Goal: Task Accomplishment & Management: Manage account settings

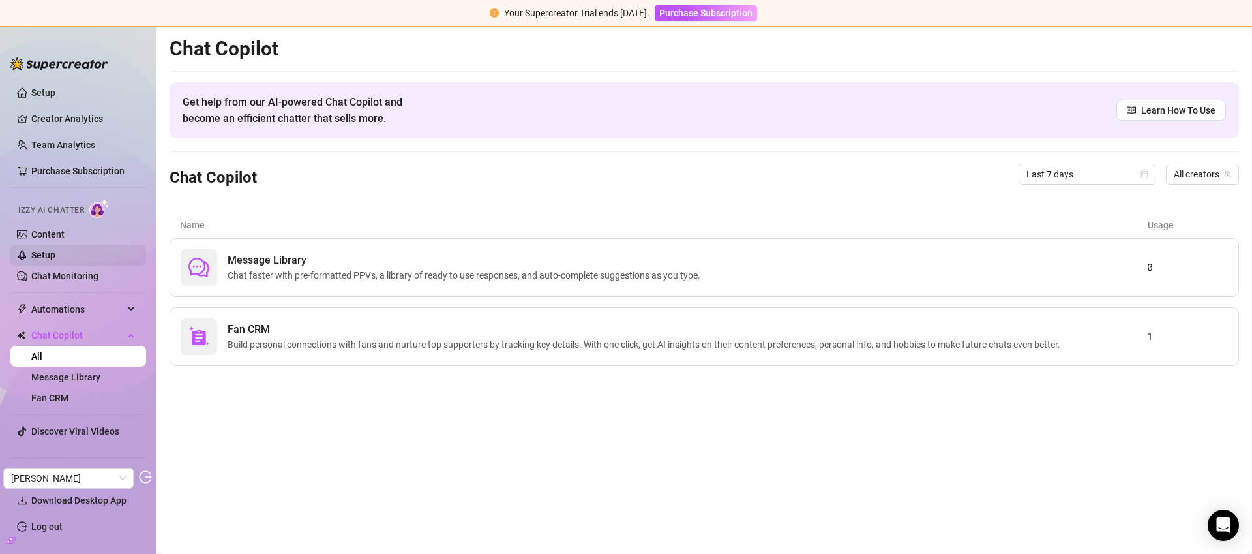
click at [55, 250] on link "Setup" at bounding box center [43, 255] width 24 height 10
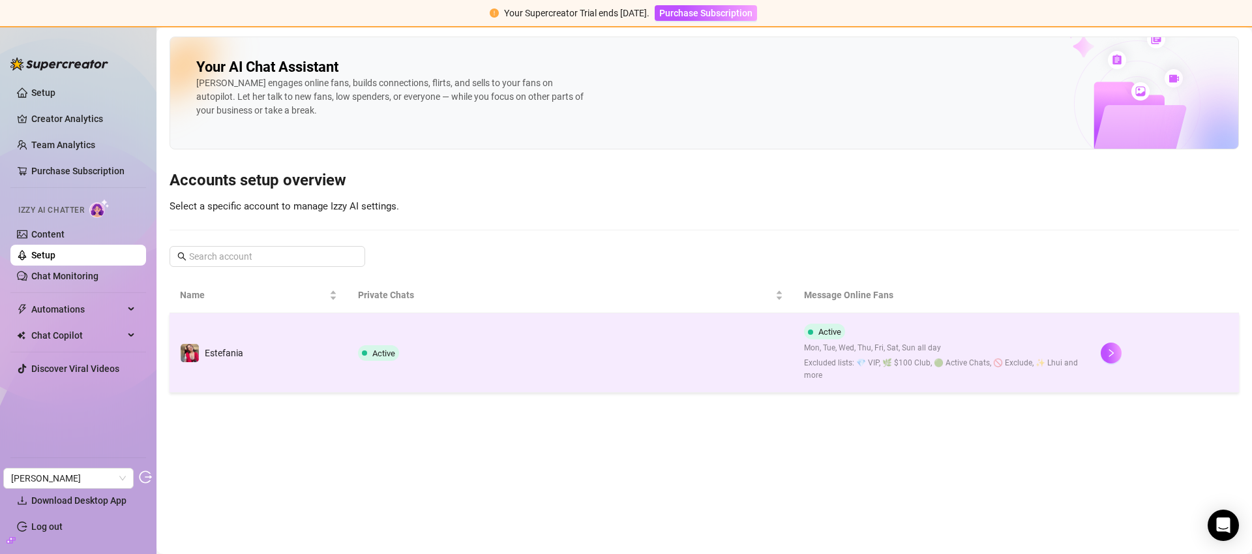
click at [654, 353] on td "Active" at bounding box center [570, 353] width 445 height 80
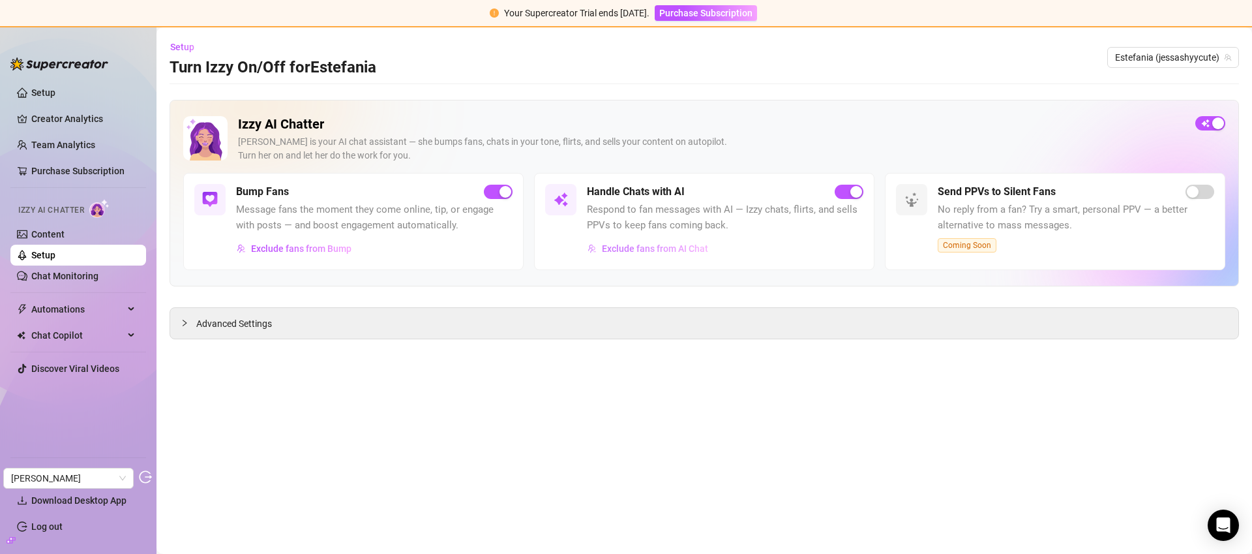
click at [679, 249] on span "Exclude fans from AI Chat" at bounding box center [655, 248] width 106 height 10
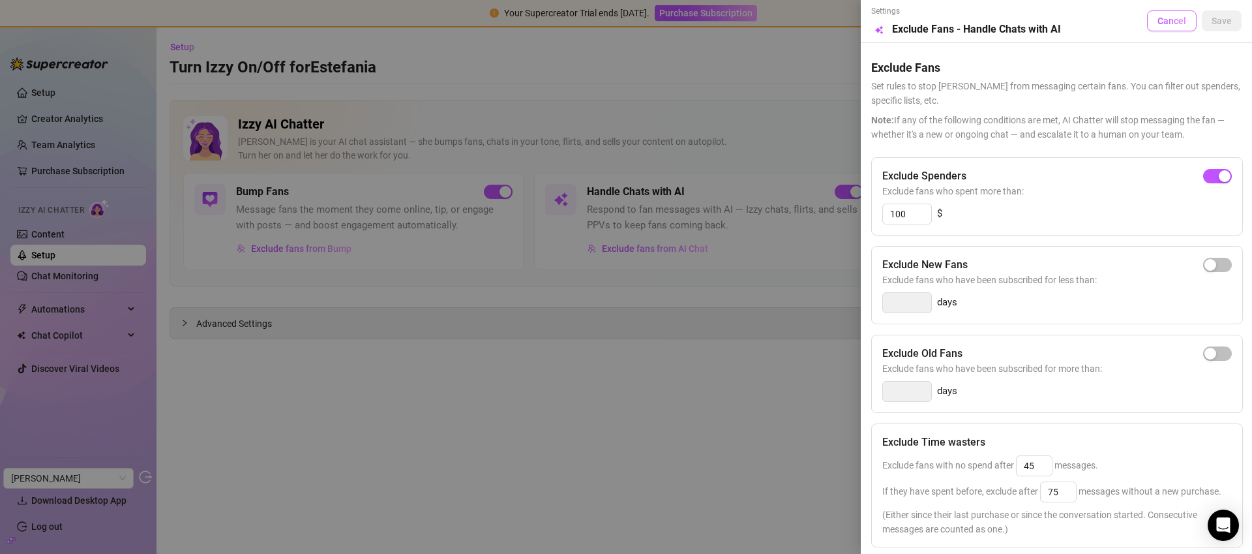
click at [1157, 17] on span "Cancel" at bounding box center [1171, 21] width 29 height 10
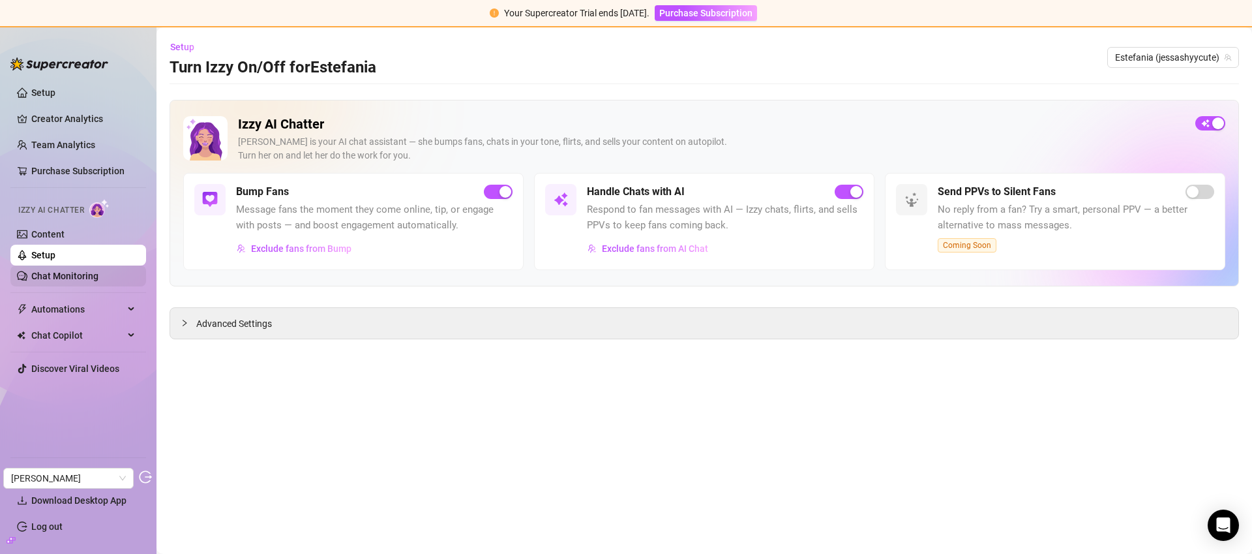
click at [90, 272] on link "Chat Monitoring" at bounding box center [64, 276] width 67 height 10
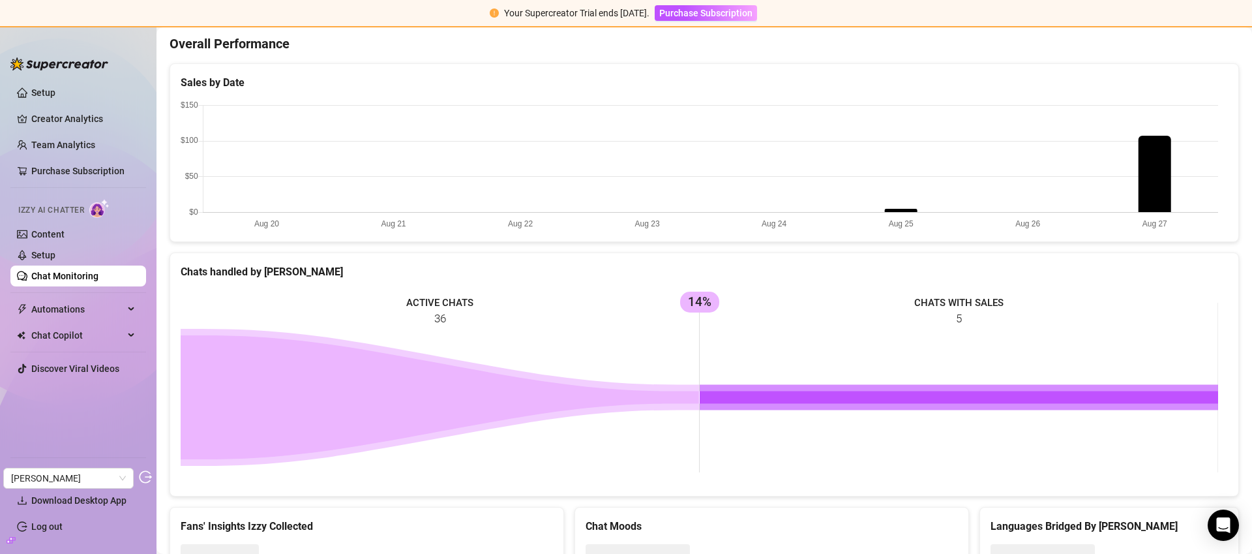
scroll to position [244, 0]
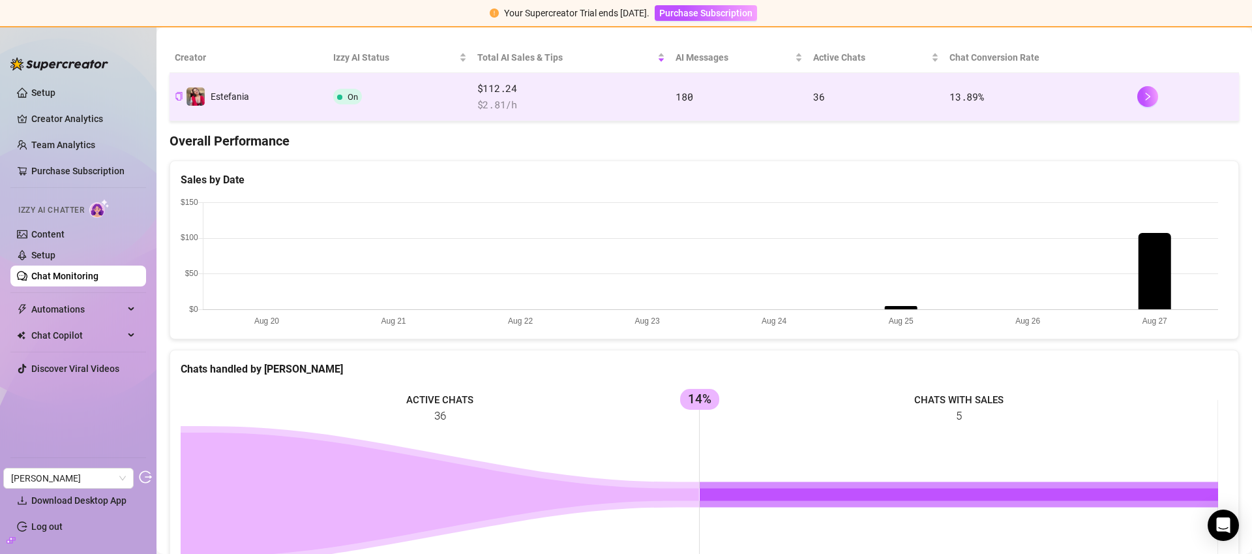
click at [546, 94] on span "$112.24" at bounding box center [571, 89] width 188 height 16
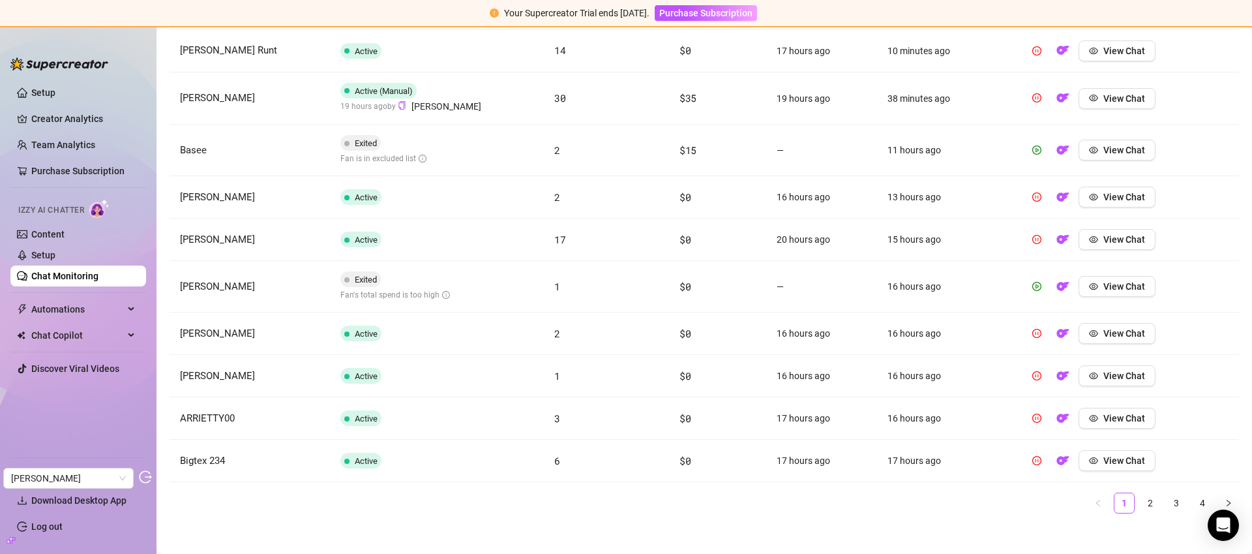
scroll to position [528, 0]
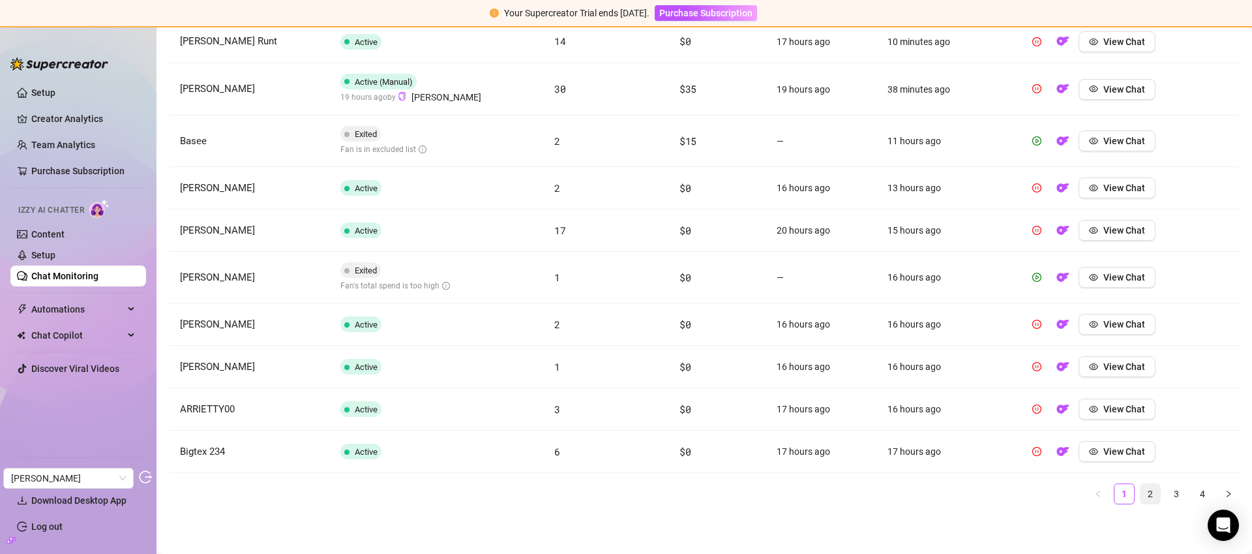
click at [1143, 490] on link "2" at bounding box center [1151, 494] width 20 height 20
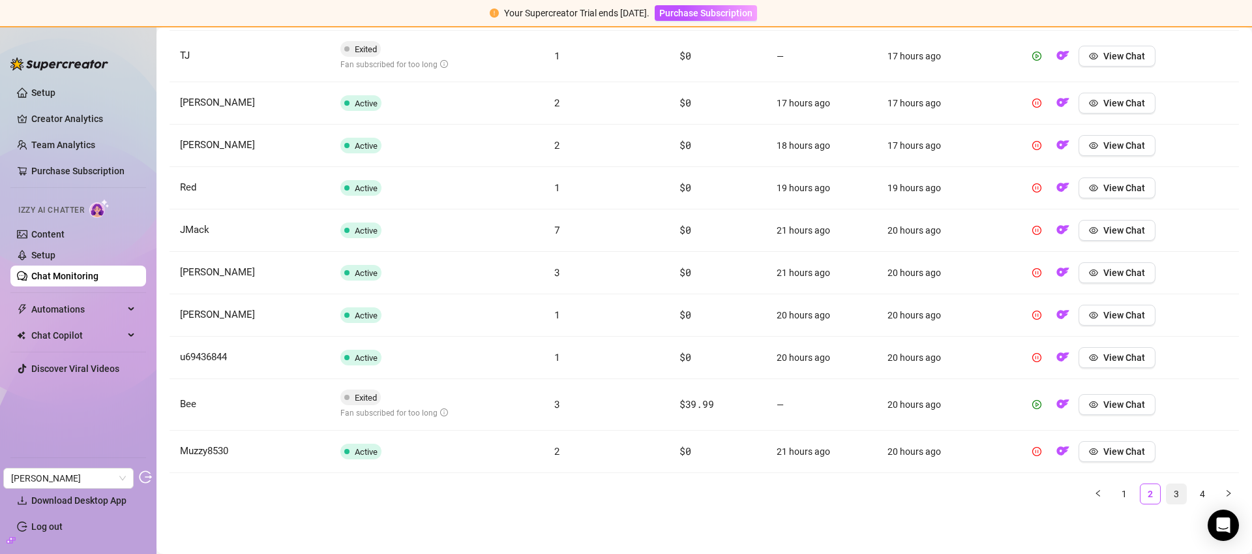
click at [1169, 498] on link "3" at bounding box center [1177, 494] width 20 height 20
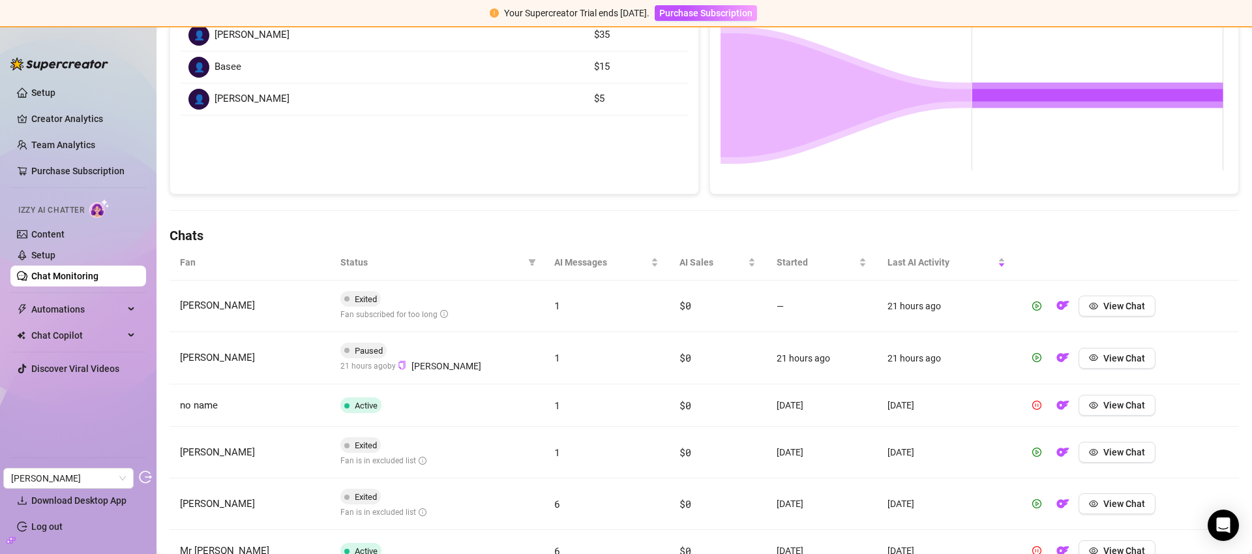
scroll to position [555, 0]
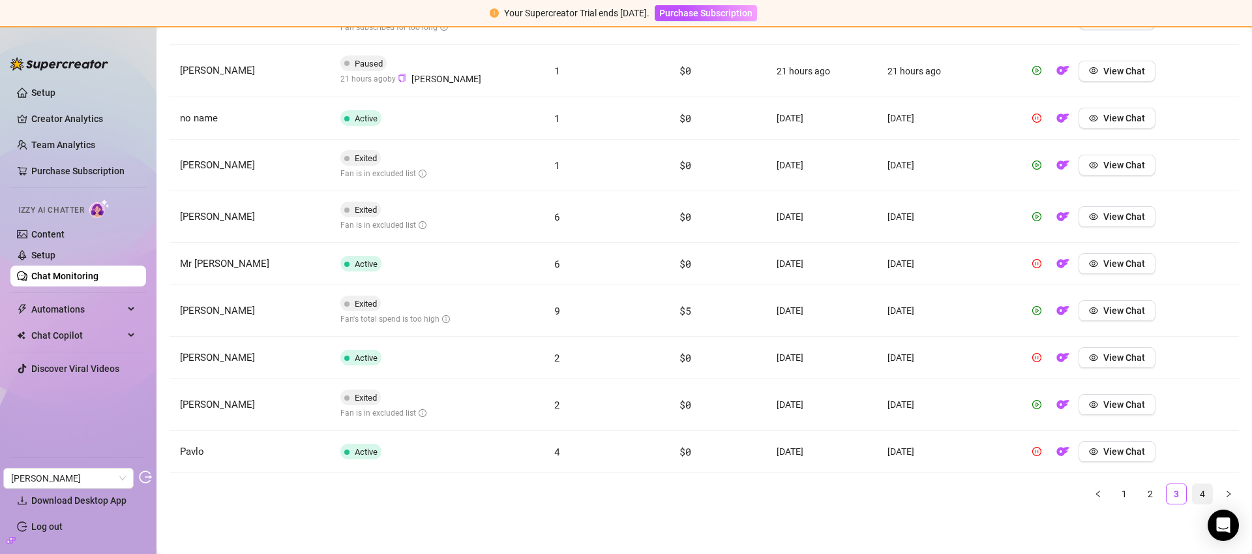
click at [1201, 500] on link "4" at bounding box center [1203, 494] width 20 height 20
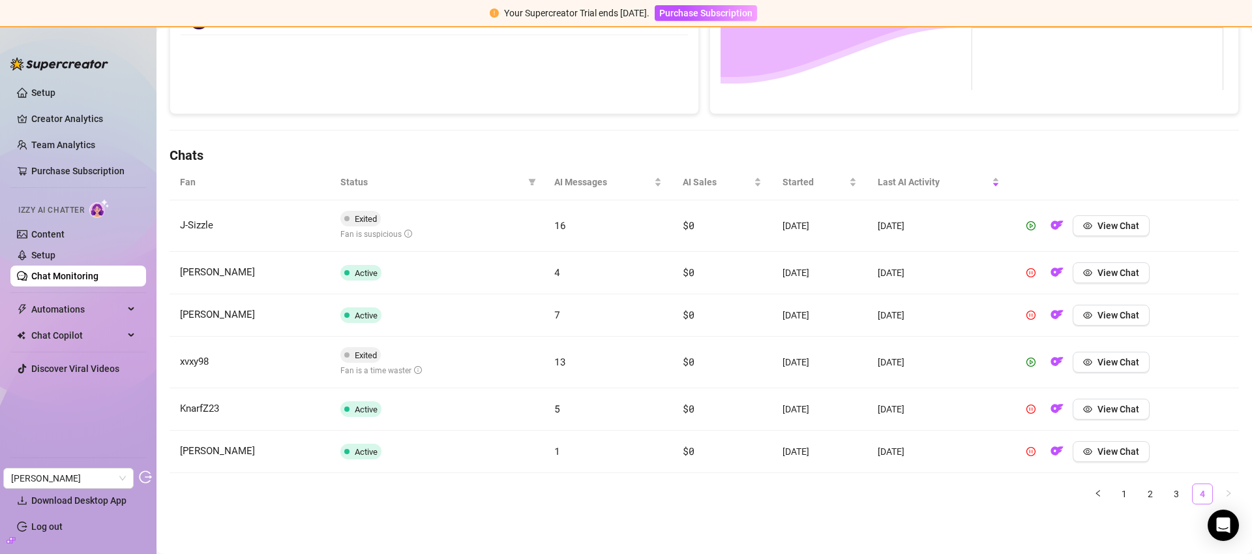
scroll to position [348, 0]
click at [1141, 492] on link "2" at bounding box center [1151, 494] width 20 height 20
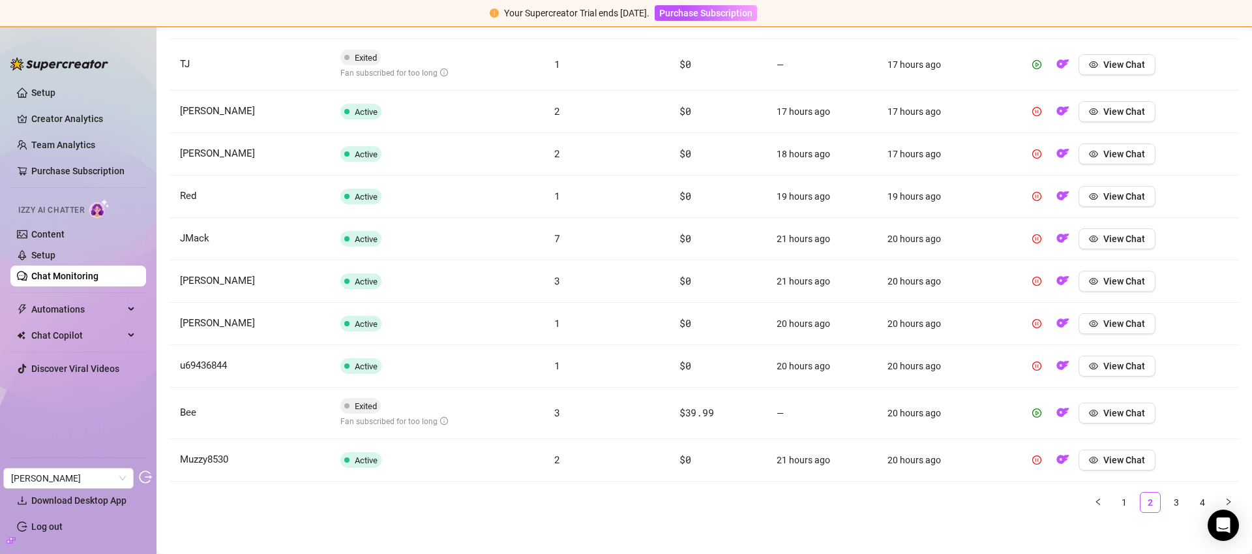
scroll to position [518, 0]
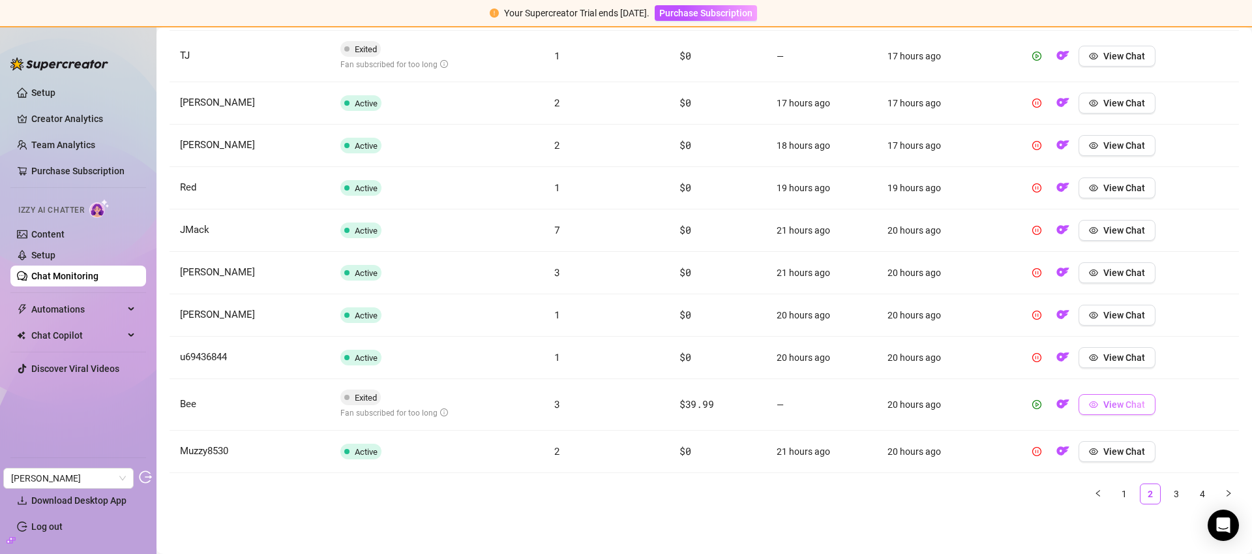
click at [1103, 404] on span "View Chat" at bounding box center [1124, 404] width 42 height 10
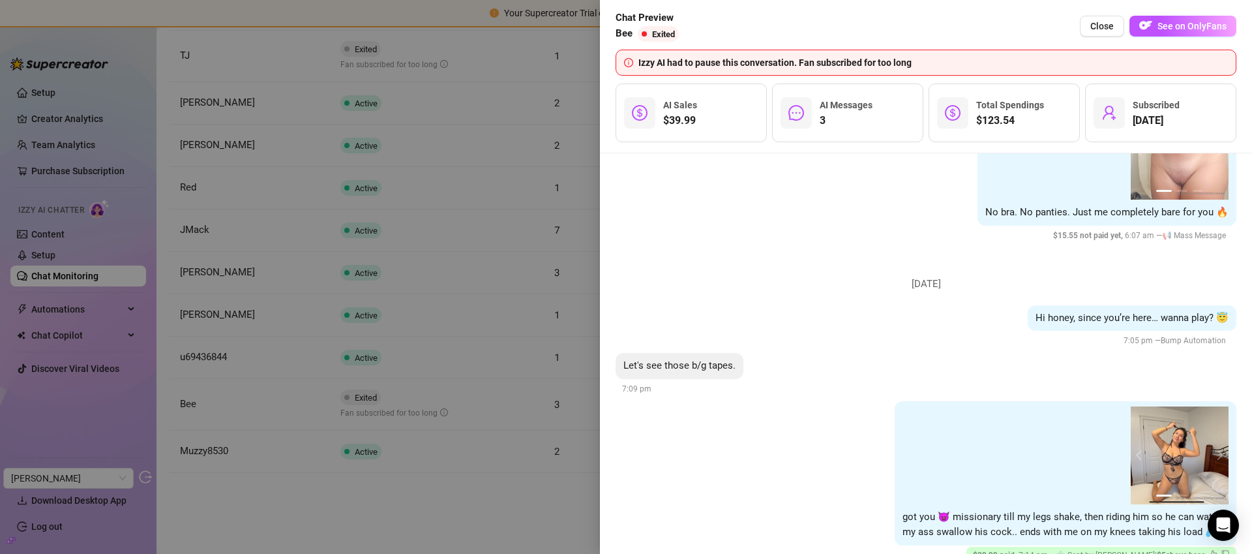
scroll to position [287, 0]
drag, startPoint x: 999, startPoint y: 276, endPoint x: 856, endPoint y: 293, distance: 143.7
click at [855, 292] on li "Wednesday, August 27 Hi honey, since you’re here… wanna play? 😇 7:05 pm — Bump …" at bounding box center [926, 505] width 621 height 495
drag, startPoint x: 871, startPoint y: 279, endPoint x: 1006, endPoint y: 273, distance: 135.1
click at [1006, 273] on li "Wednesday, August 27 Hi honey, since you’re here… wanna play? 😇 7:05 pm — Bump …" at bounding box center [926, 505] width 621 height 495
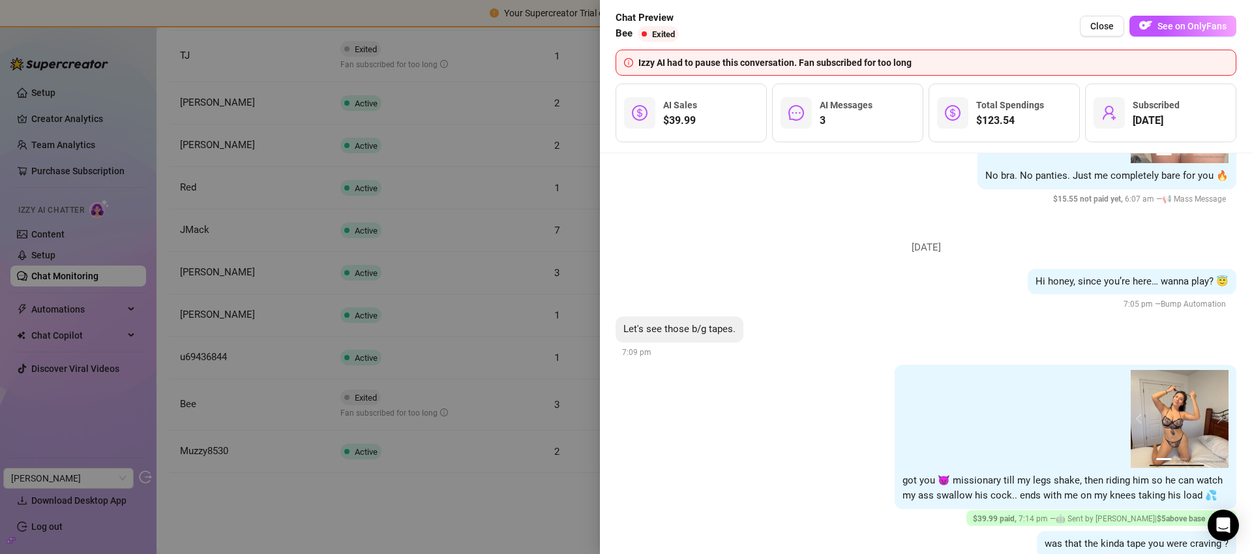
scroll to position [327, 0]
click at [1171, 35] on button "See on OnlyFans" at bounding box center [1182, 26] width 107 height 21
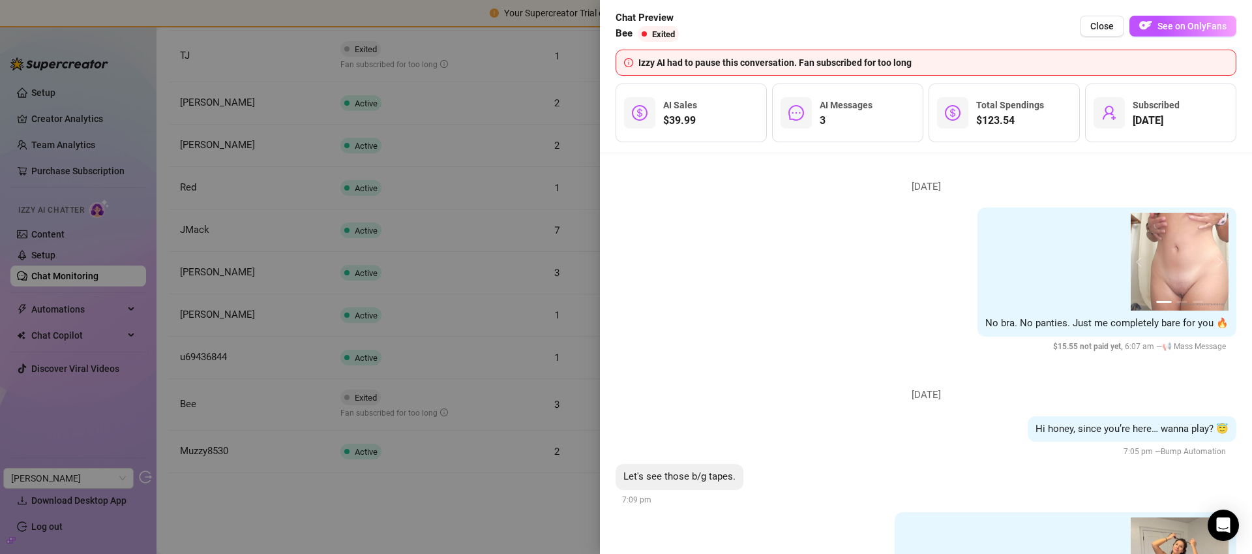
scroll to position [502, 0]
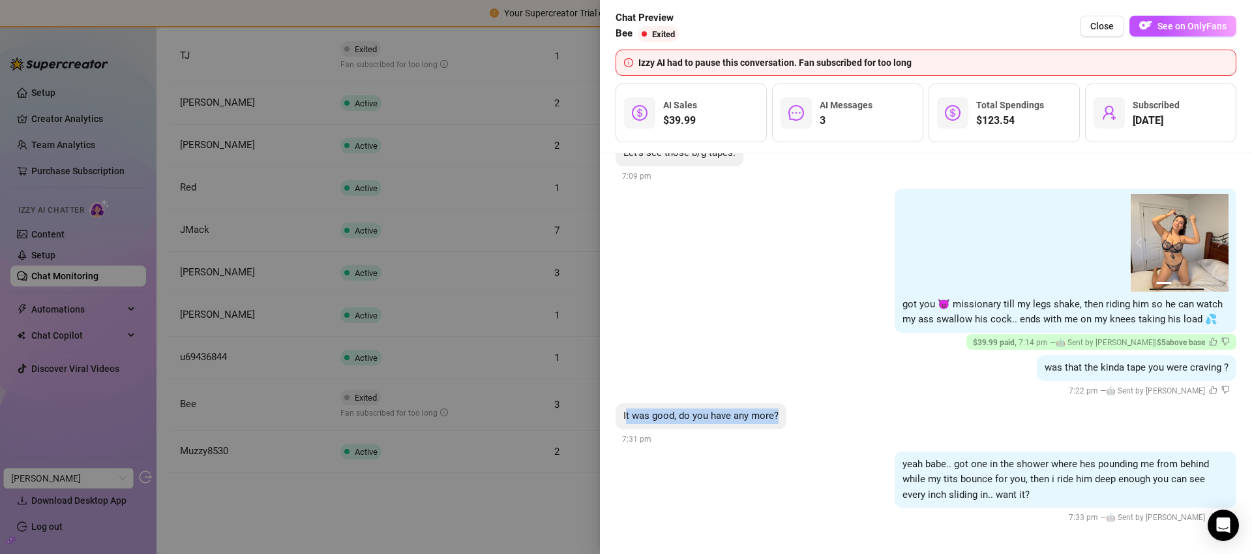
drag, startPoint x: 627, startPoint y: 423, endPoint x: 783, endPoint y: 417, distance: 155.9
click at [783, 417] on div "It was good, do you have any more?" at bounding box center [701, 416] width 171 height 26
click at [1206, 23] on span "See on OnlyFans" at bounding box center [1191, 26] width 69 height 10
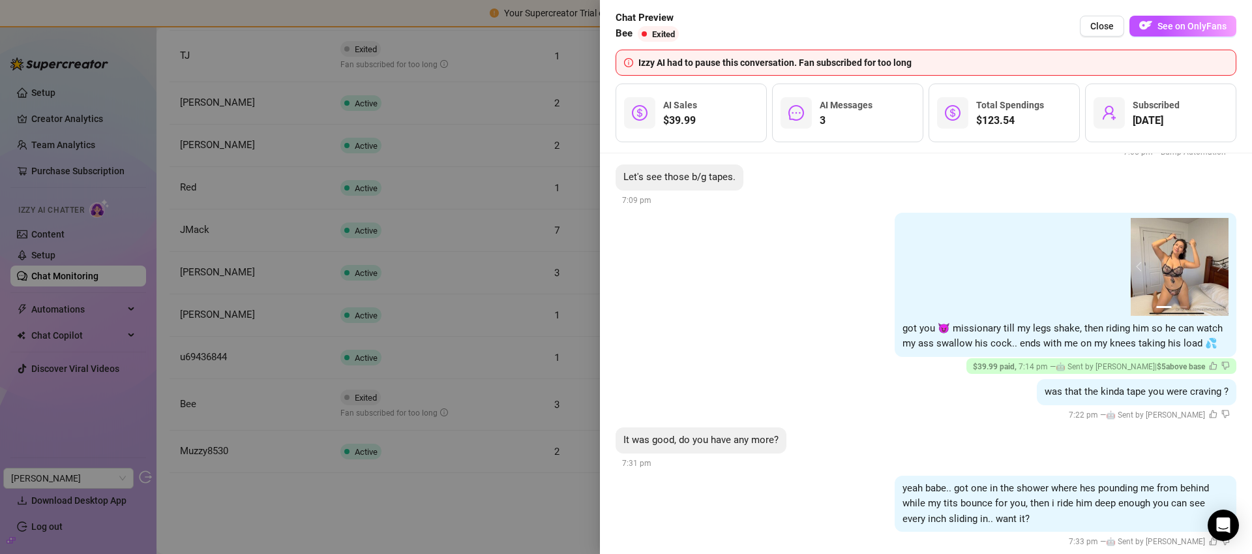
click at [794, 274] on div "07:11 07:11 1 2 3 got you 😈 missionary till my legs shake, then riding him so h…" at bounding box center [926, 294] width 621 height 162
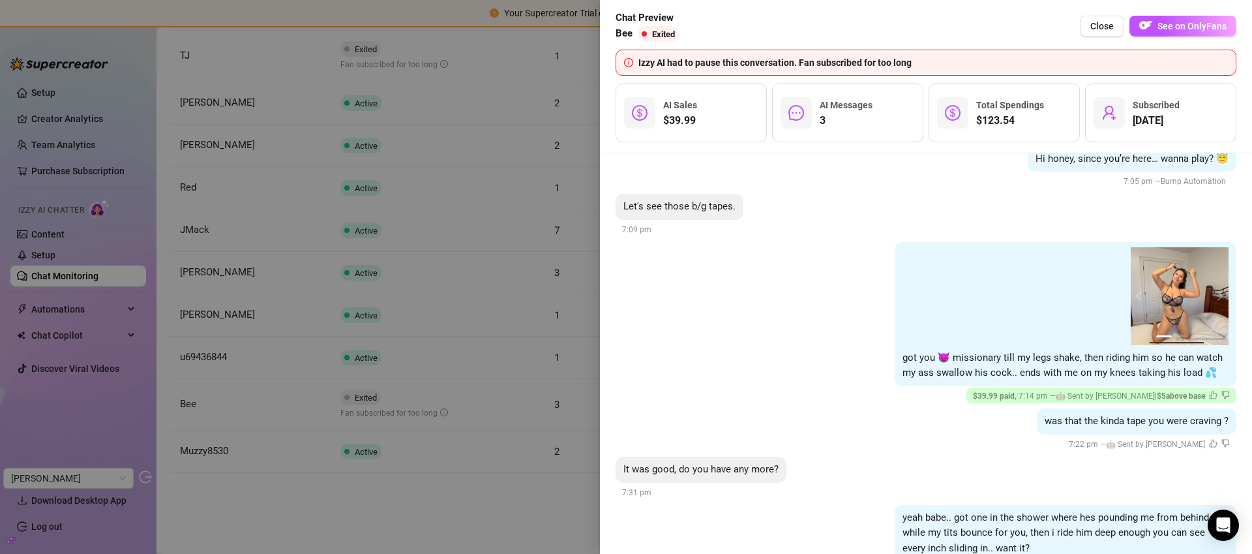
scroll to position [448, 0]
drag, startPoint x: 1047, startPoint y: 105, endPoint x: 976, endPoint y: 103, distance: 71.1
click at [976, 103] on div "$123.54 Total Spendings" at bounding box center [1004, 112] width 151 height 59
drag, startPoint x: 1024, startPoint y: 127, endPoint x: 999, endPoint y: 126, distance: 24.8
click at [978, 126] on span "$123.54" at bounding box center [1010, 121] width 68 height 16
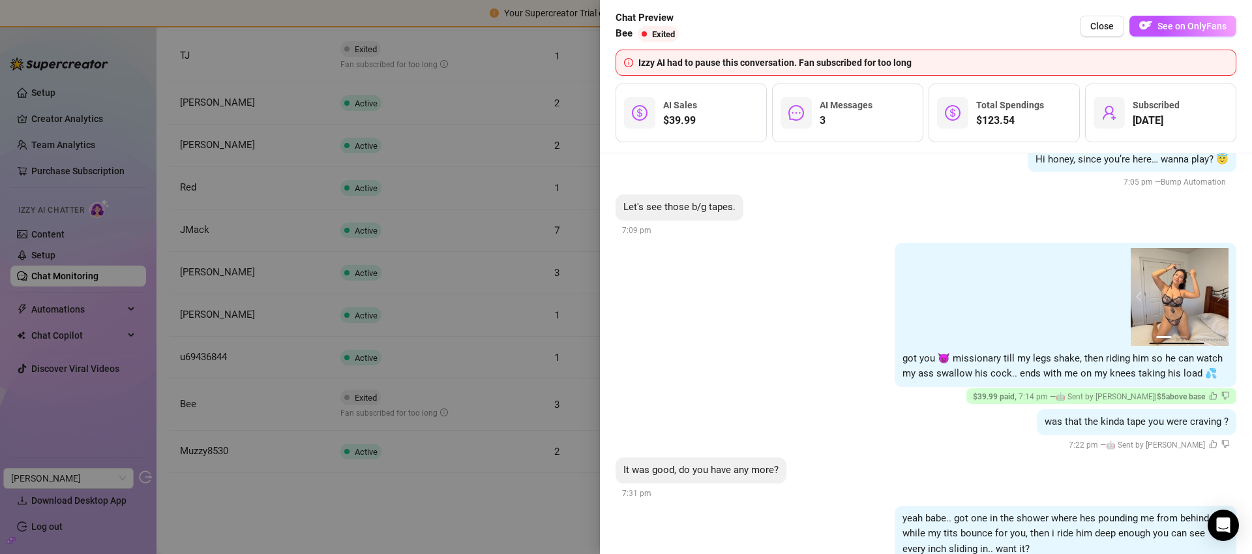
click at [1018, 124] on span "$123.54" at bounding box center [1010, 121] width 68 height 16
drag, startPoint x: 928, startPoint y: 59, endPoint x: 799, endPoint y: 66, distance: 129.3
click at [799, 66] on div "Izzy AI had to pause this conversation. Fan subscribed for too long" at bounding box center [932, 62] width 589 height 14
click at [927, 63] on div "Izzy AI had to pause this conversation. Fan subscribed for too long" at bounding box center [932, 62] width 589 height 14
drag, startPoint x: 927, startPoint y: 63, endPoint x: 988, endPoint y: 69, distance: 61.0
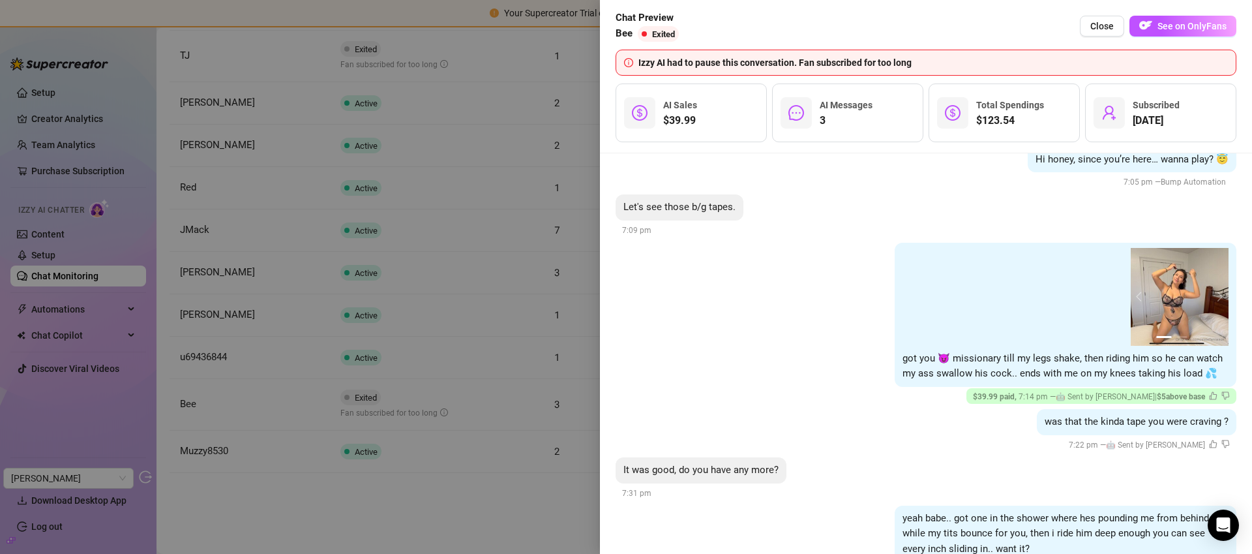
click at [988, 69] on div "Izzy AI had to pause this conversation. Fan subscribed for too long" at bounding box center [932, 62] width 589 height 14
click at [1103, 22] on span "Close" at bounding box center [1101, 26] width 23 height 10
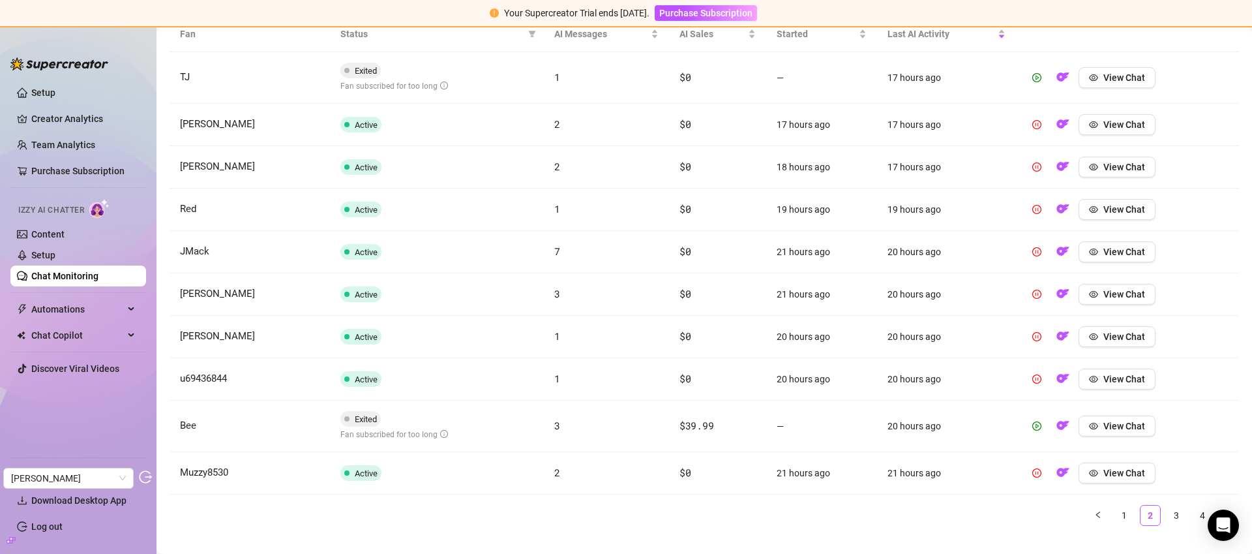
scroll to position [494, 0]
click at [52, 257] on link "Setup" at bounding box center [43, 255] width 24 height 10
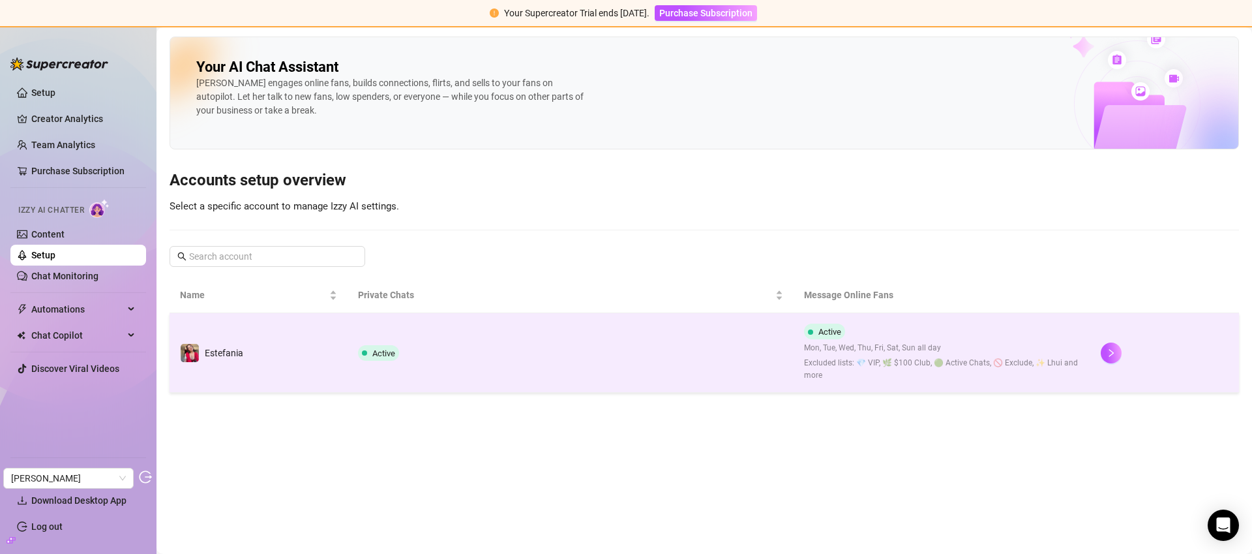
click at [715, 354] on td "Active" at bounding box center [570, 353] width 445 height 80
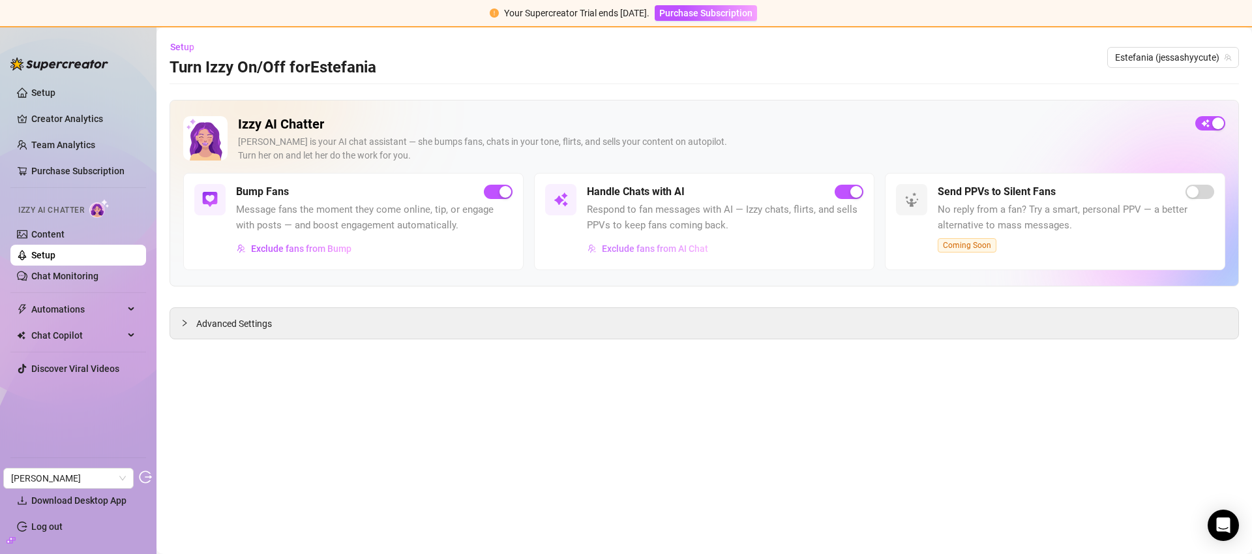
click at [666, 245] on span "Exclude fans from AI Chat" at bounding box center [655, 248] width 106 height 10
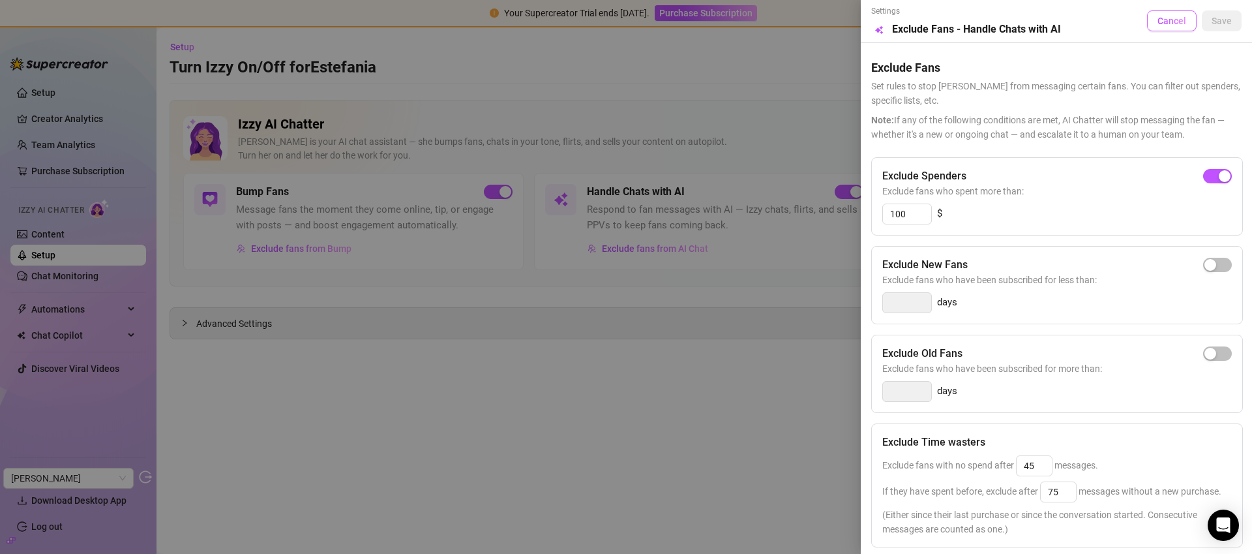
click at [1157, 24] on span "Cancel" at bounding box center [1171, 21] width 29 height 10
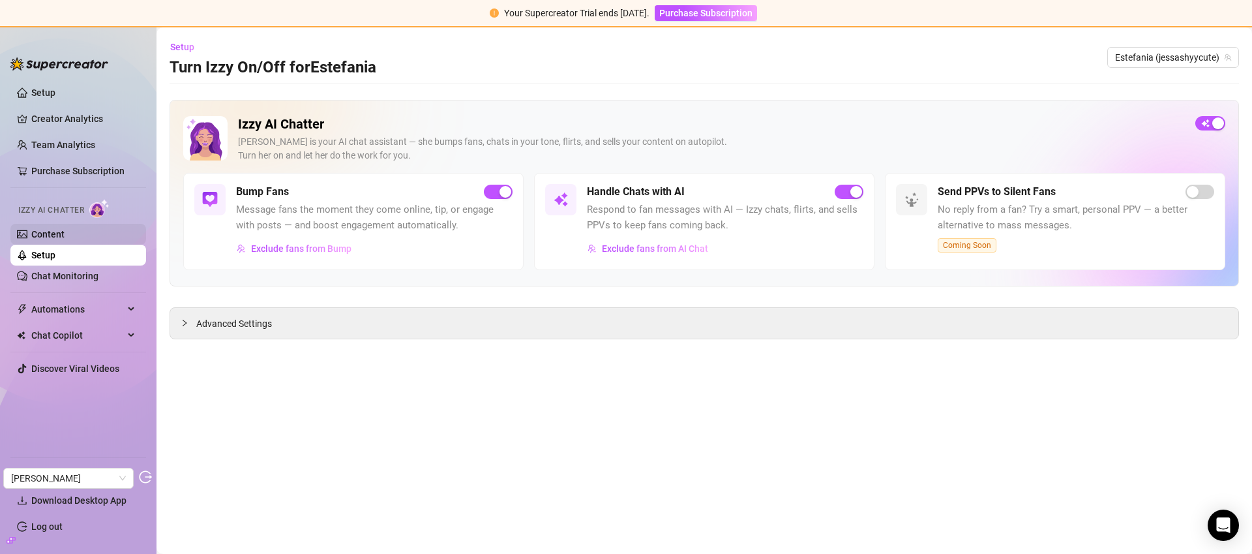
click at [61, 239] on link "Content" at bounding box center [47, 234] width 33 height 10
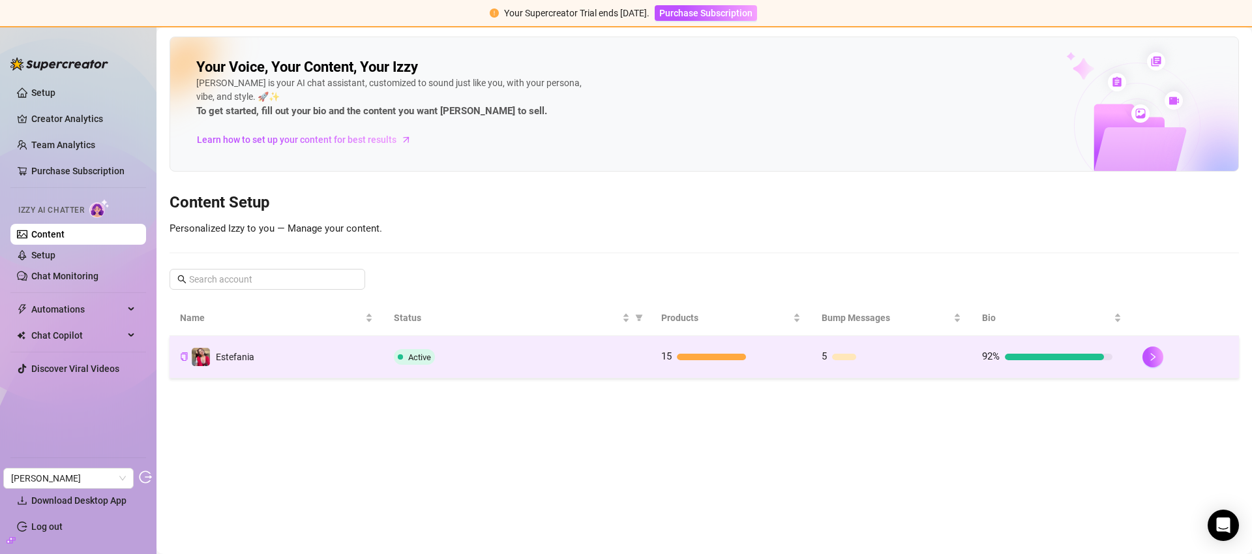
click at [483, 357] on div "Active" at bounding box center [517, 357] width 246 height 16
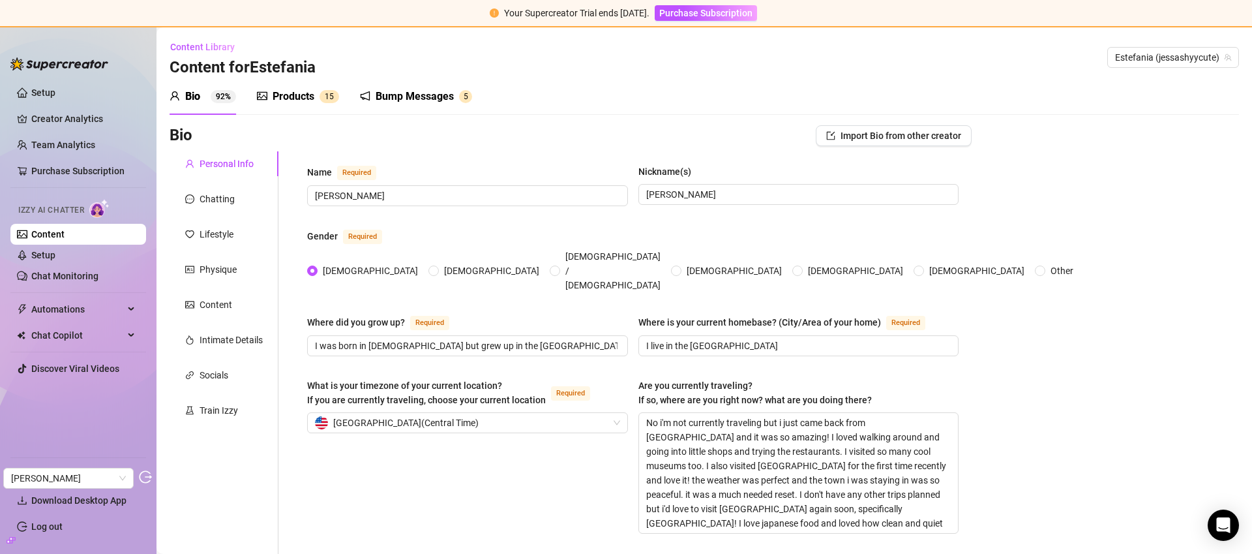
click at [297, 98] on div "Products" at bounding box center [294, 97] width 42 height 16
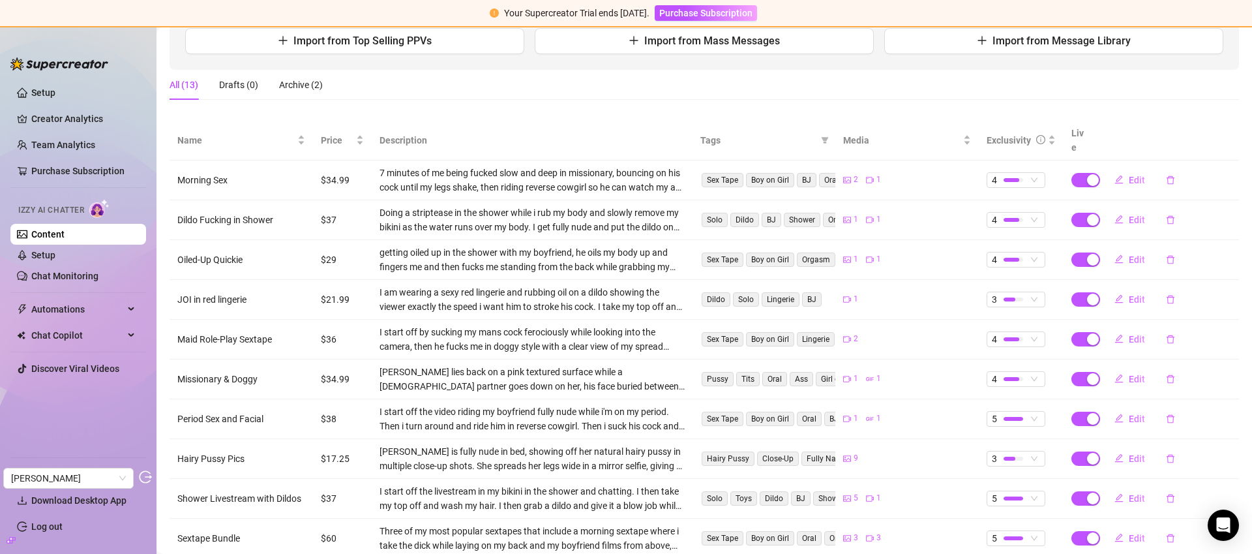
scroll to position [241, 0]
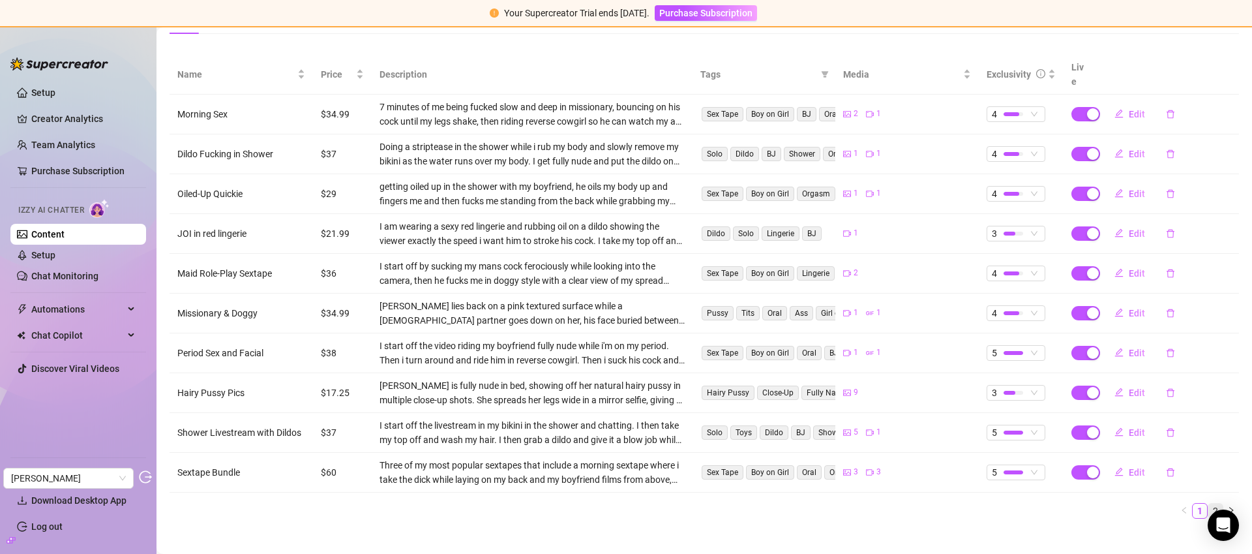
click at [1208, 503] on link "2" at bounding box center [1215, 510] width 14 height 14
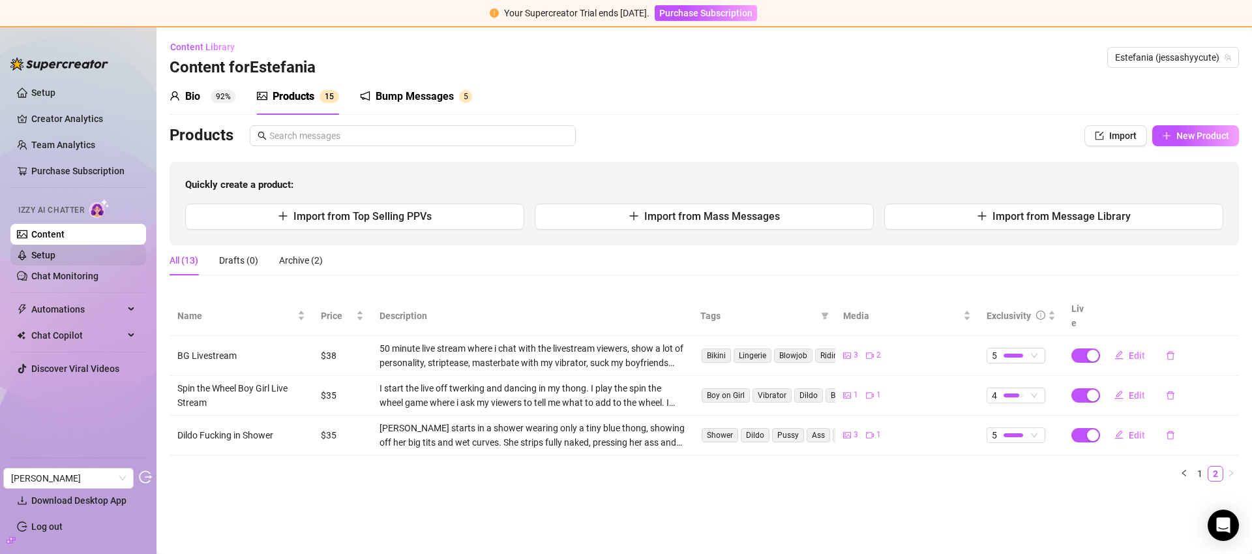
click at [55, 259] on link "Setup" at bounding box center [43, 255] width 24 height 10
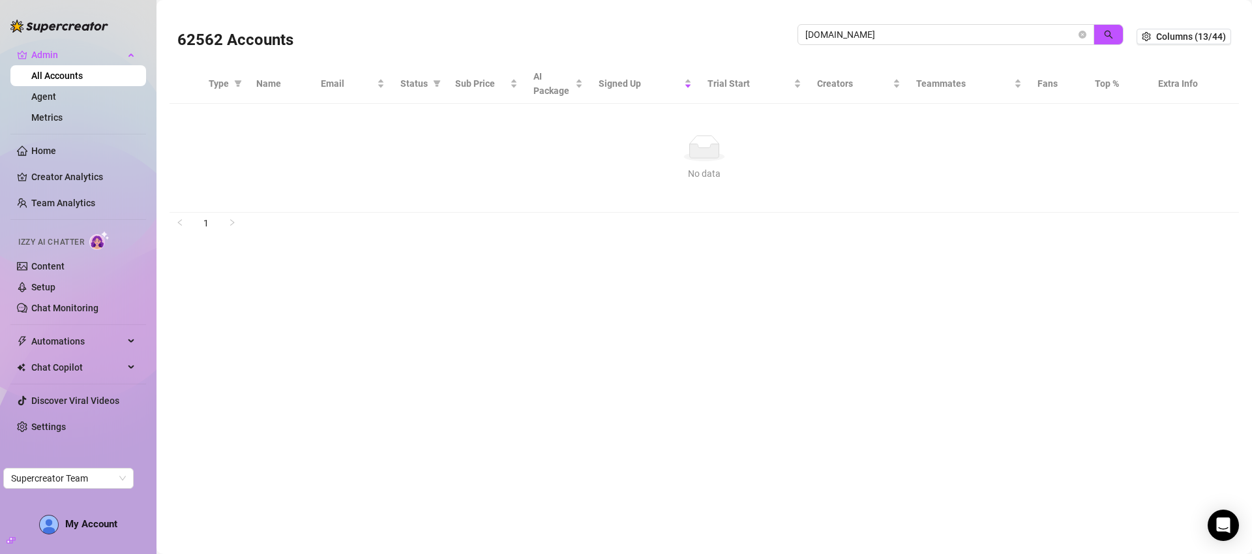
click at [986, 38] on input "[DOMAIN_NAME]" at bounding box center [940, 34] width 271 height 14
click at [986, 38] on input "fanspicy.com" at bounding box center [940, 34] width 271 height 14
type input "abbi_cirque@outlook.com"
click at [1086, 32] on icon "close-circle" at bounding box center [1083, 35] width 8 height 8
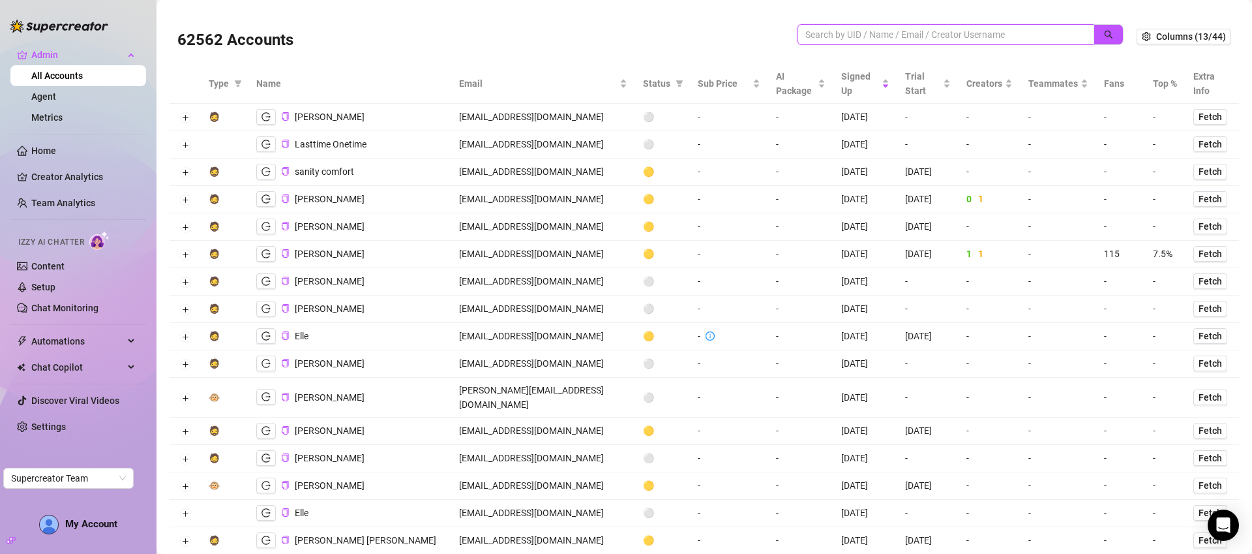
click at [980, 30] on input "search" at bounding box center [940, 34] width 271 height 14
paste input "abbi_cirque@outlook.com"
type input "abbi_cirque@outlook.com"
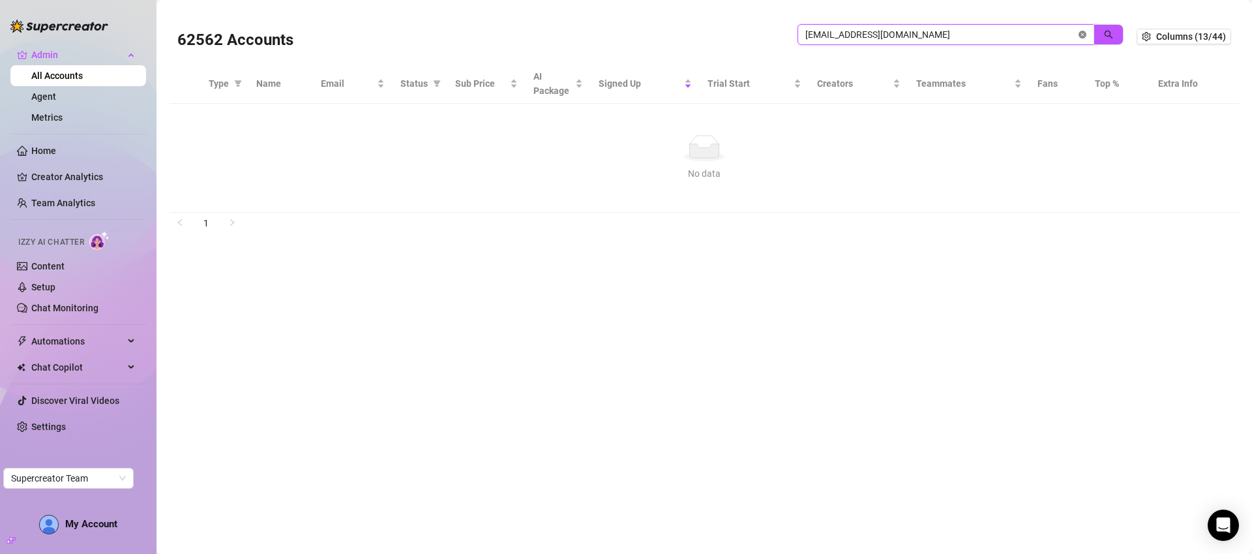
click at [1082, 32] on icon "close-circle" at bounding box center [1083, 35] width 8 height 8
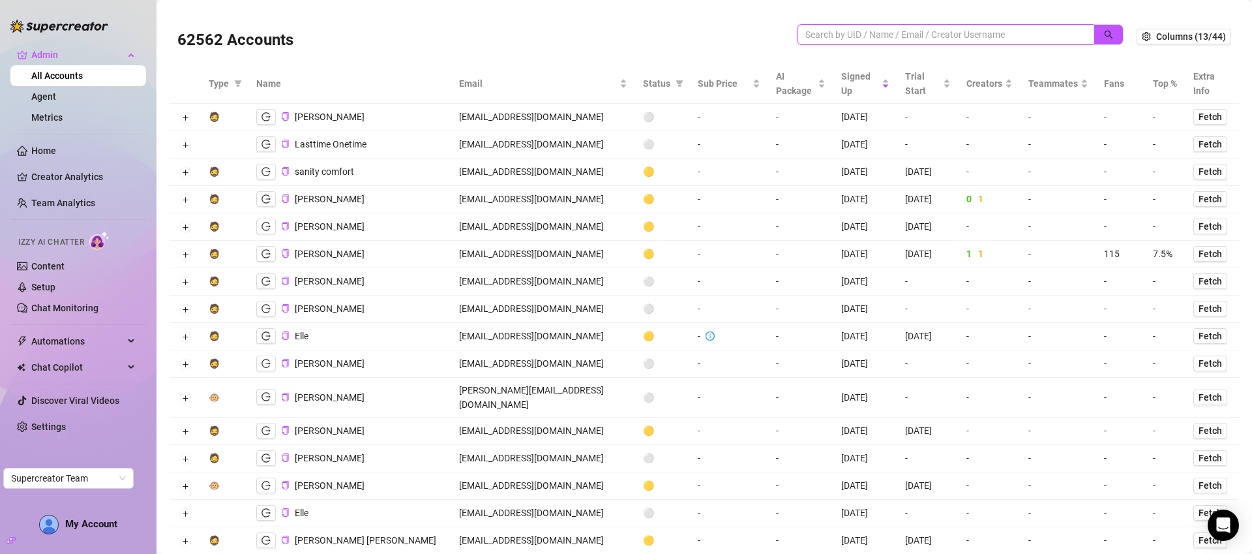
click at [876, 35] on input "search" at bounding box center [940, 34] width 271 height 14
type input "abbi_"
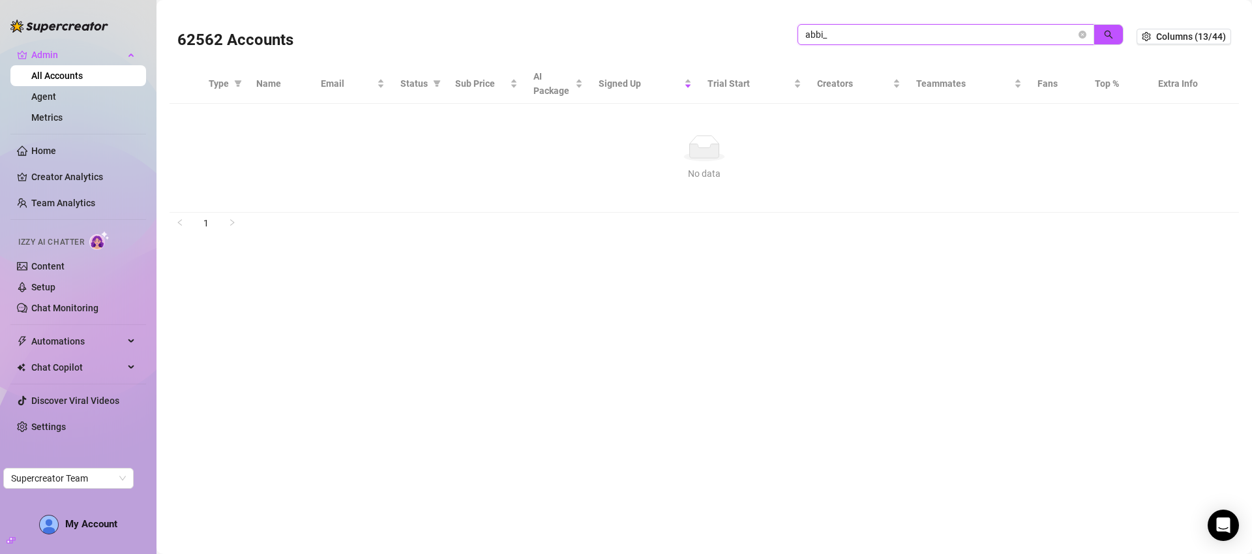
click at [1071, 34] on input "abbi_" at bounding box center [940, 34] width 271 height 14
click at [1085, 35] on icon "close-circle" at bounding box center [1083, 35] width 8 height 8
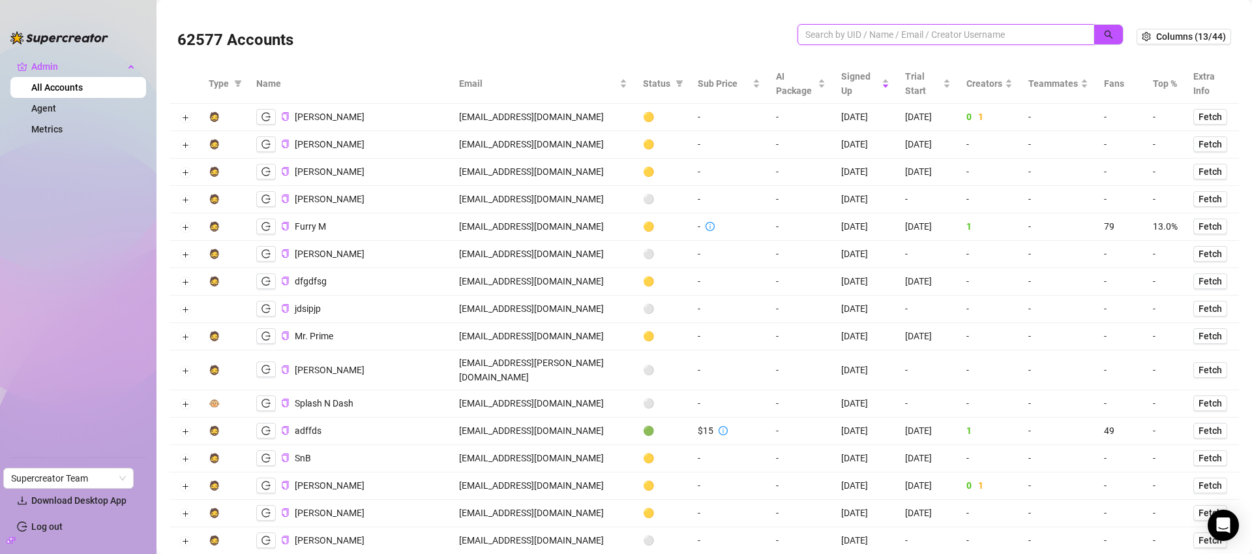
click at [829, 27] on input "search" at bounding box center [940, 34] width 271 height 14
paste input "[EMAIL_ADDRESS][DOMAIN_NAME]"
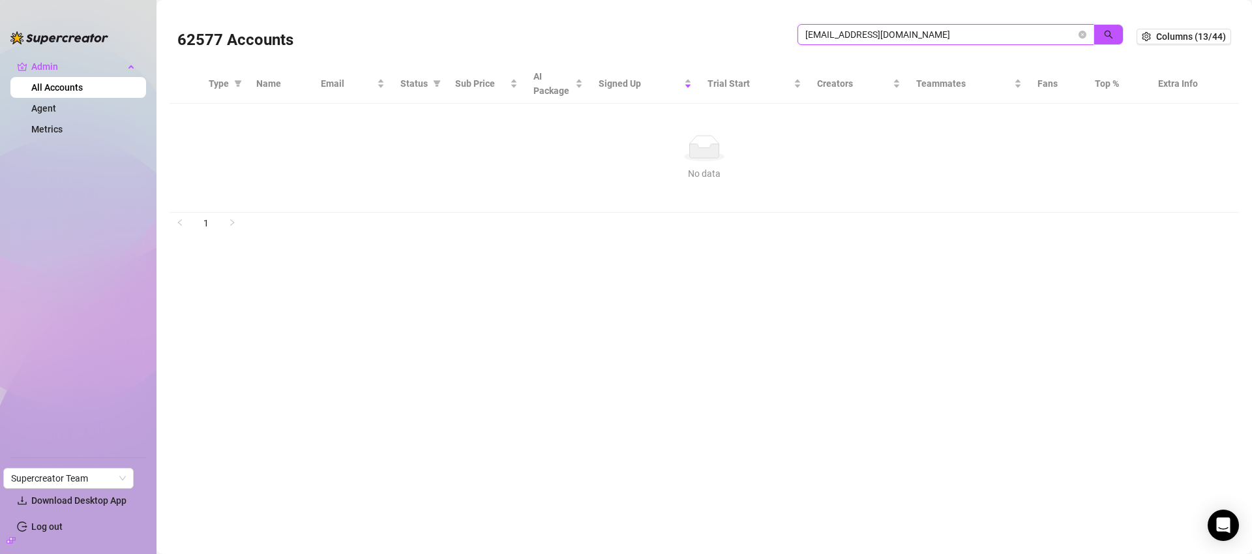
click at [1029, 37] on input "abbi_cirque@outlook.com" at bounding box center [940, 34] width 271 height 14
paste input "thegoddesslolaa"
type input "thegoddesslolaa"
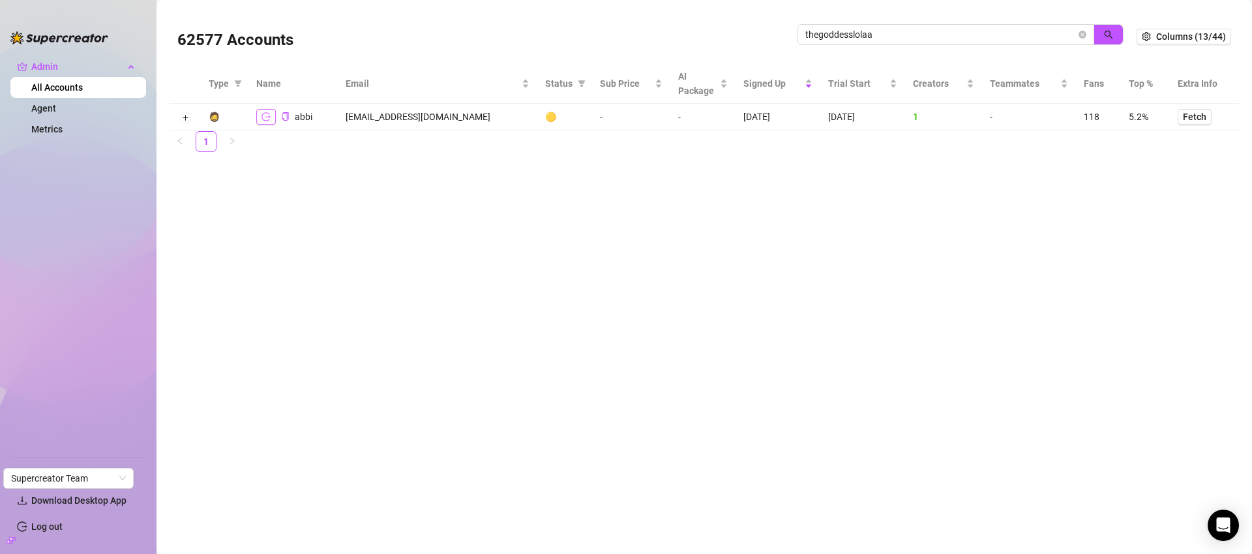
click at [263, 113] on icon "logout" at bounding box center [265, 116] width 9 height 8
click at [266, 116] on icon "logout" at bounding box center [265, 116] width 9 height 9
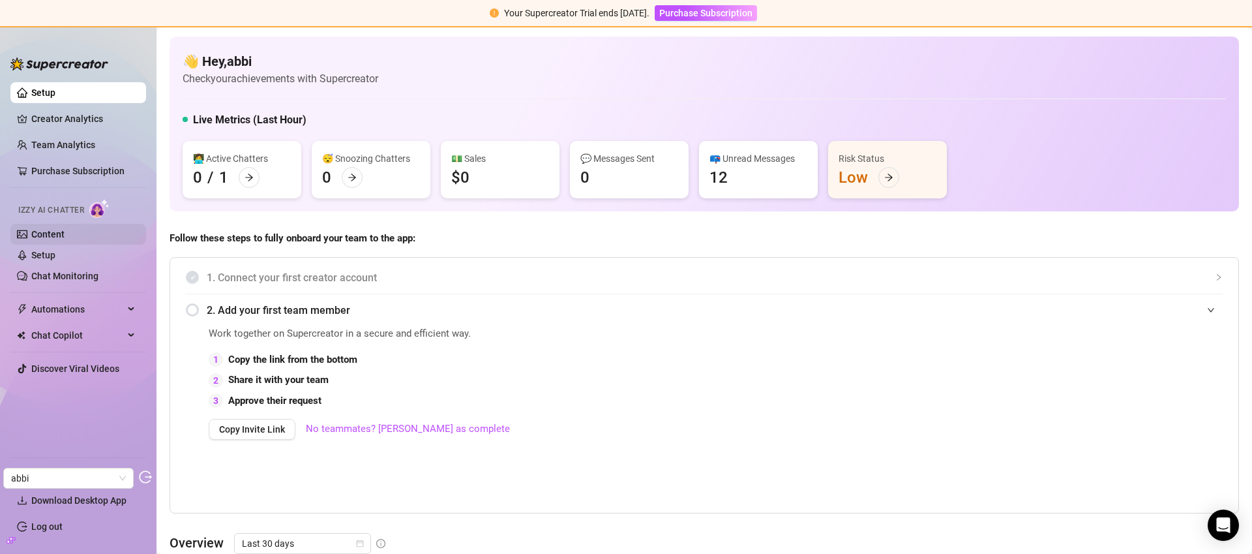
click at [65, 233] on link "Content" at bounding box center [47, 234] width 33 height 10
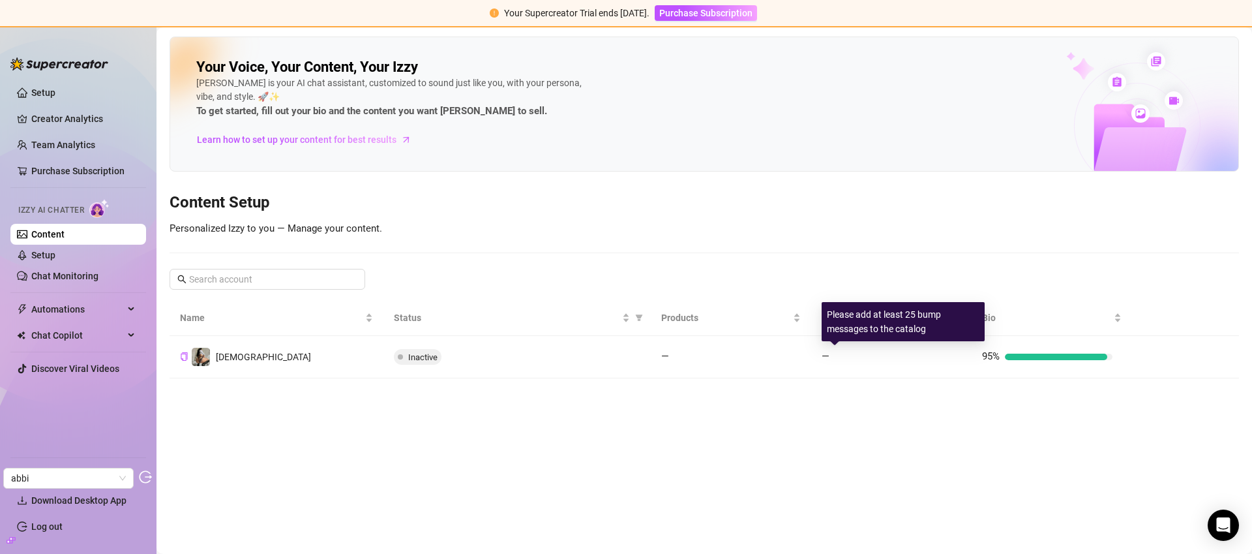
click at [869, 354] on div at bounding box center [893, 356] width 117 height 7
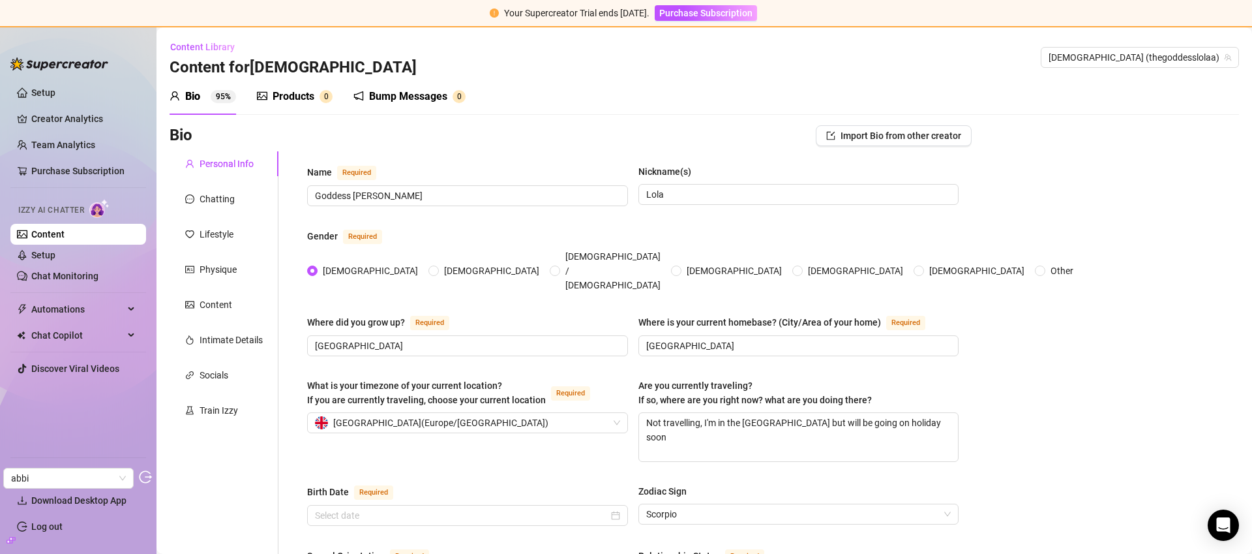
radio input "true"
type input "[DATE]"
click at [224, 296] on div "Content" at bounding box center [224, 304] width 109 height 25
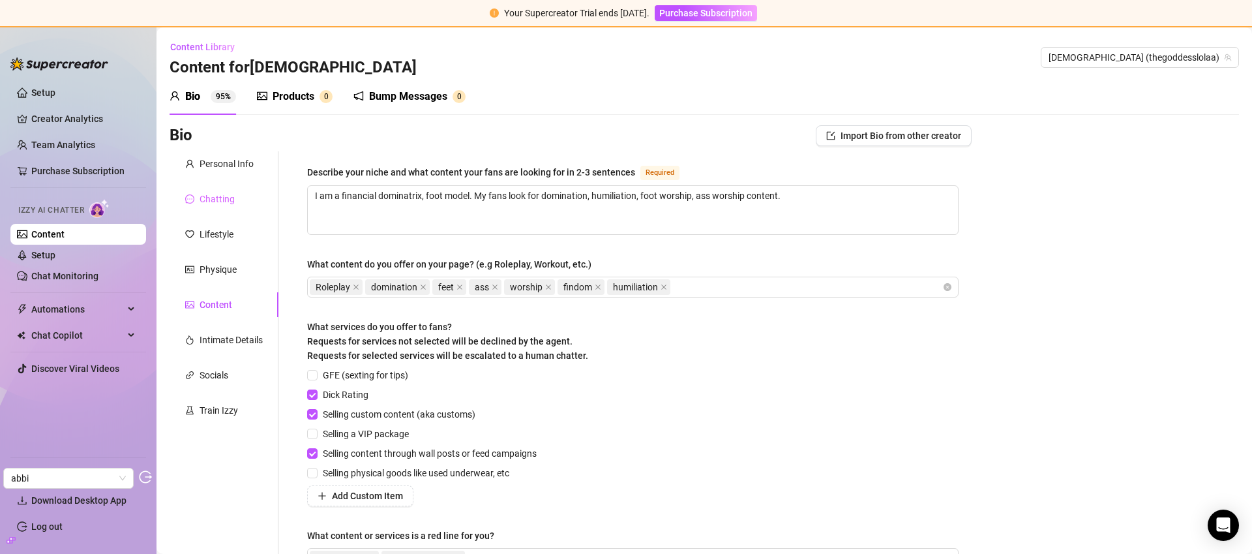
click at [225, 206] on div "Chatting" at bounding box center [224, 198] width 109 height 25
